Goal: Obtain resource: Download file/media

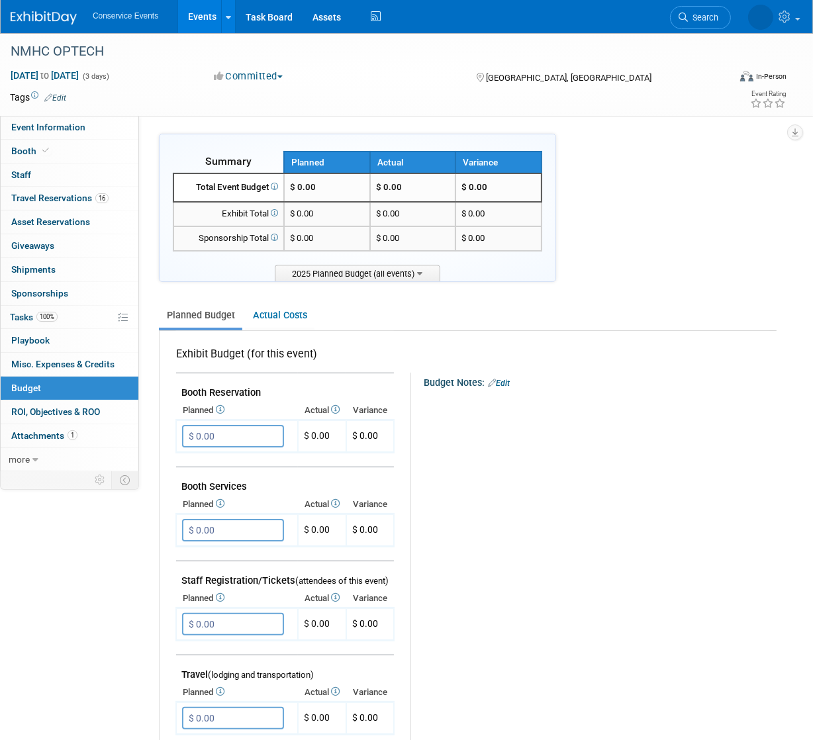
click at [190, 20] on link "Events" at bounding box center [202, 16] width 48 height 33
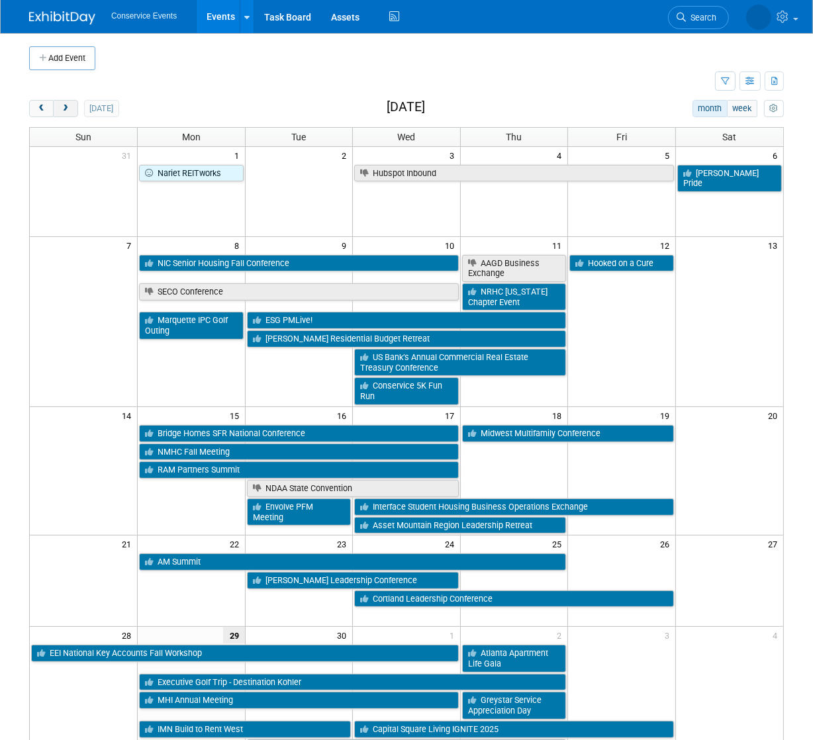
click at [70, 115] on button "next" at bounding box center [65, 108] width 25 height 17
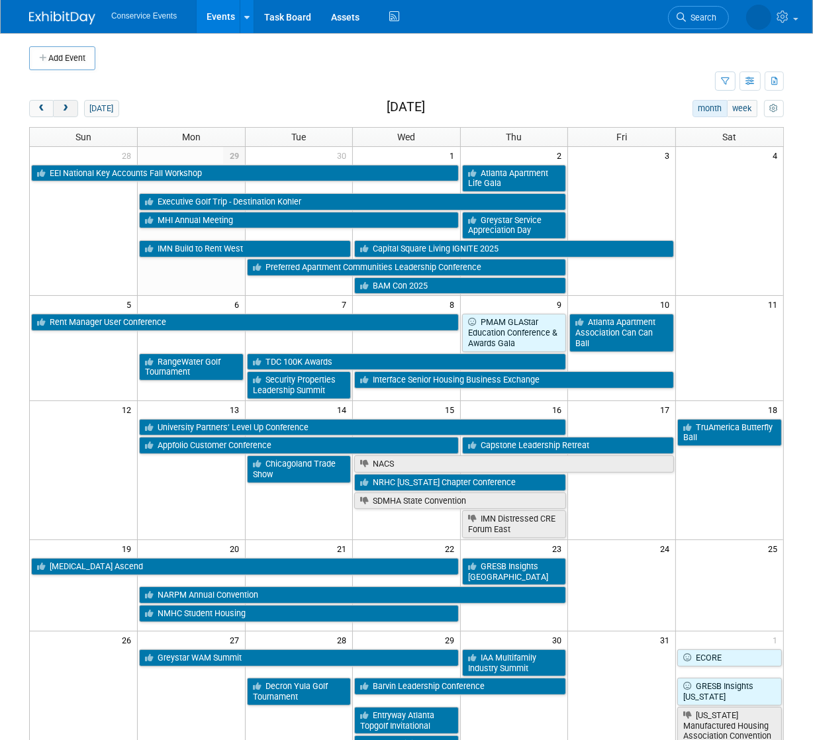
click at [70, 115] on button "next" at bounding box center [65, 108] width 25 height 17
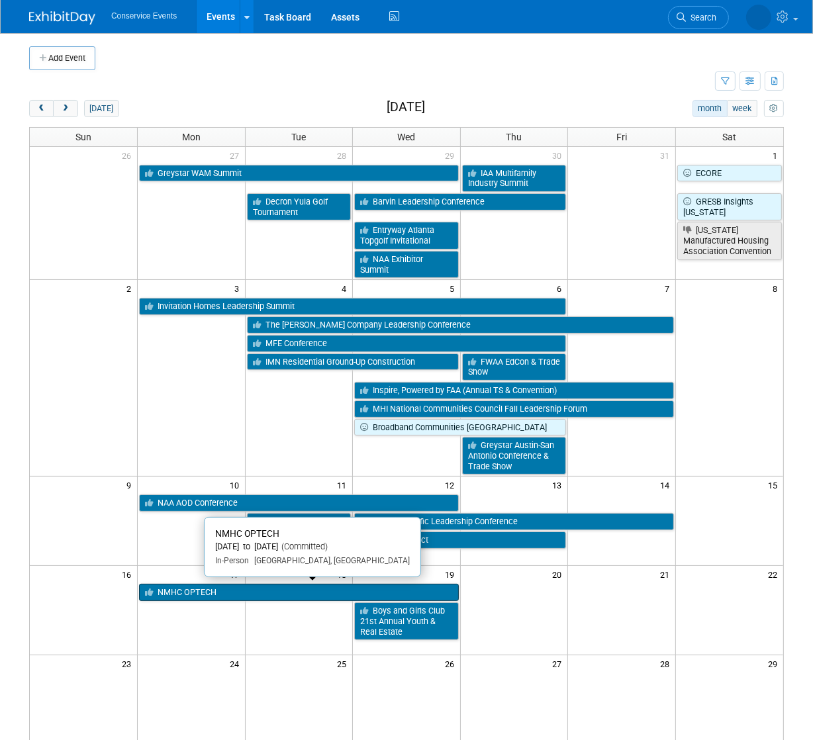
click at [208, 587] on link "NMHC OPTECH" at bounding box center [299, 592] width 320 height 17
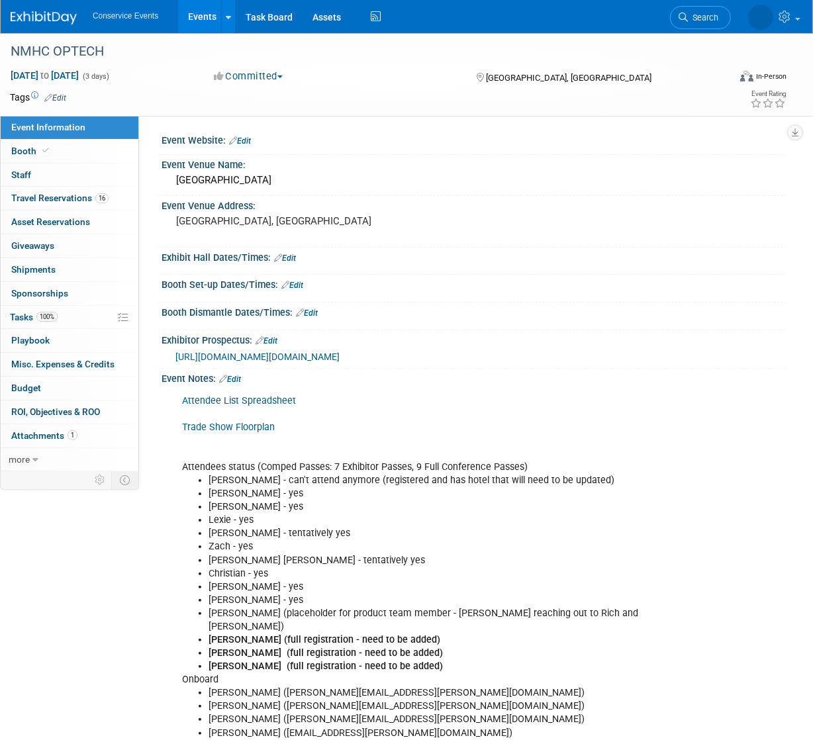
click at [233, 407] on link "Attendee List Spreadsheet" at bounding box center [239, 400] width 114 height 11
